Goal: Find specific page/section: Find specific page/section

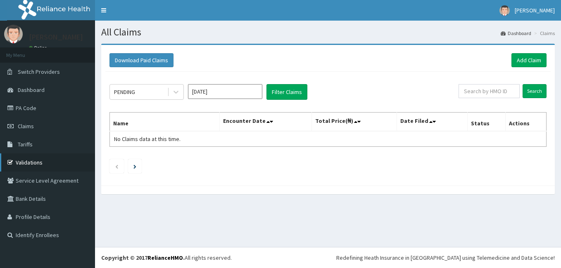
click at [24, 162] on link "Validations" at bounding box center [47, 163] width 95 height 18
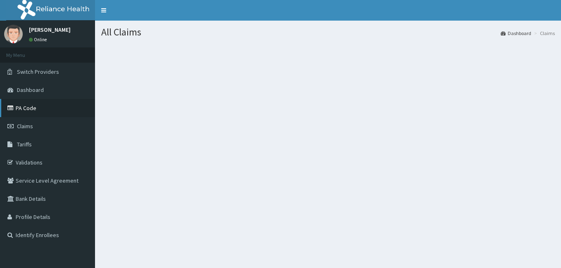
click at [19, 112] on link "PA Code" at bounding box center [47, 108] width 95 height 18
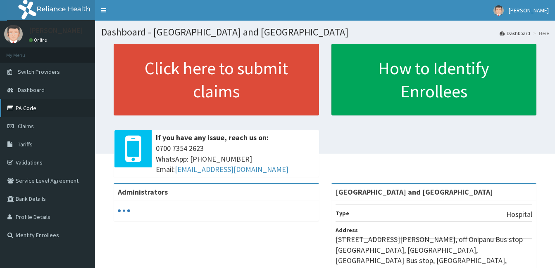
click at [26, 108] on link "PA Code" at bounding box center [47, 108] width 95 height 18
